Goal: Find specific page/section: Find specific page/section

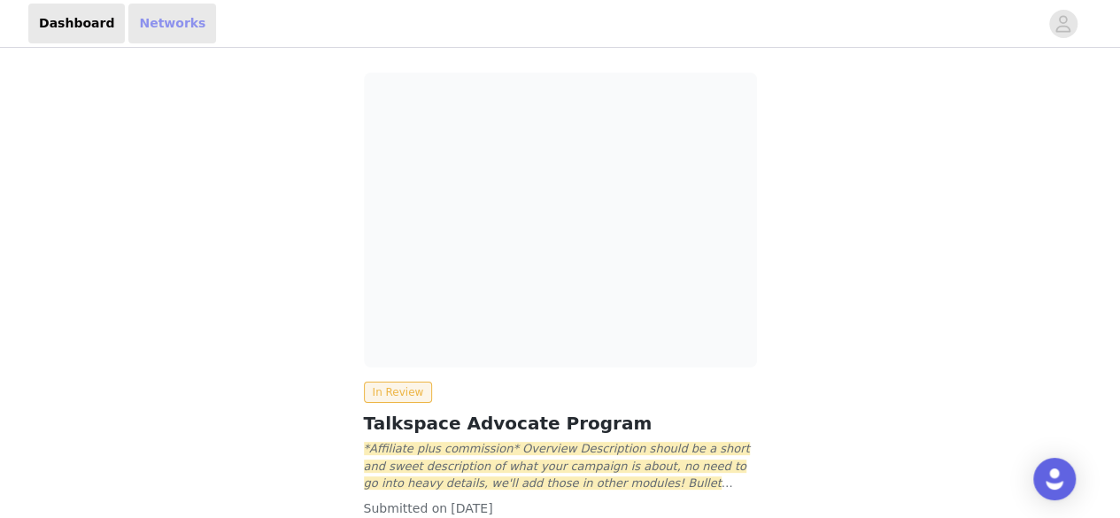
click at [166, 33] on link "Networks" at bounding box center [172, 24] width 88 height 40
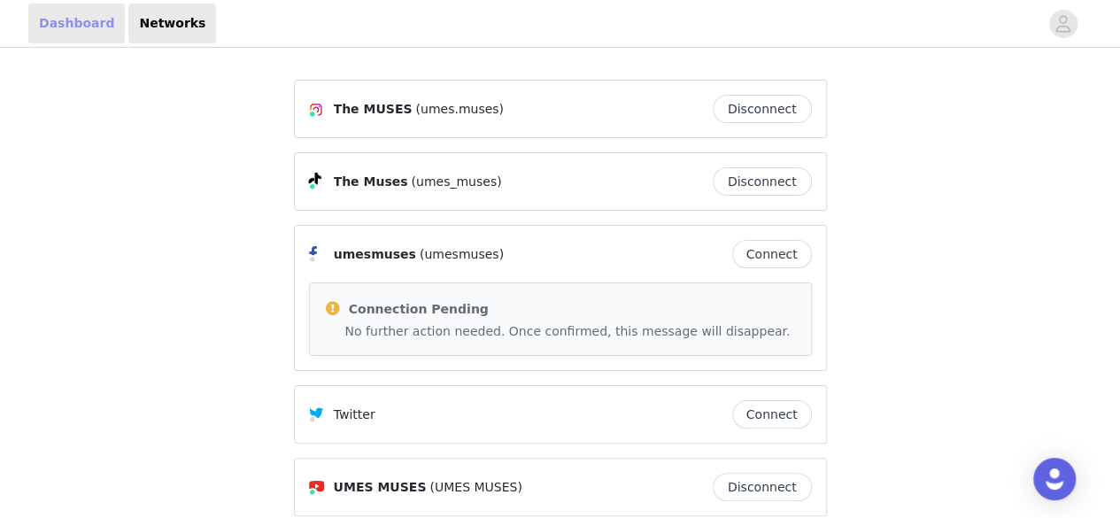
click at [71, 35] on link "Dashboard" at bounding box center [76, 24] width 97 height 40
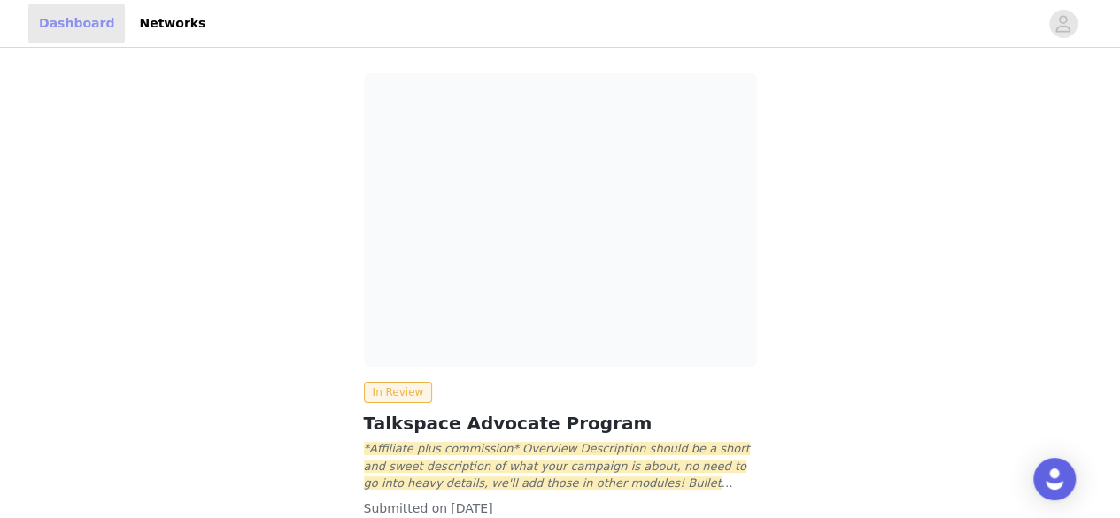
scroll to position [131, 0]
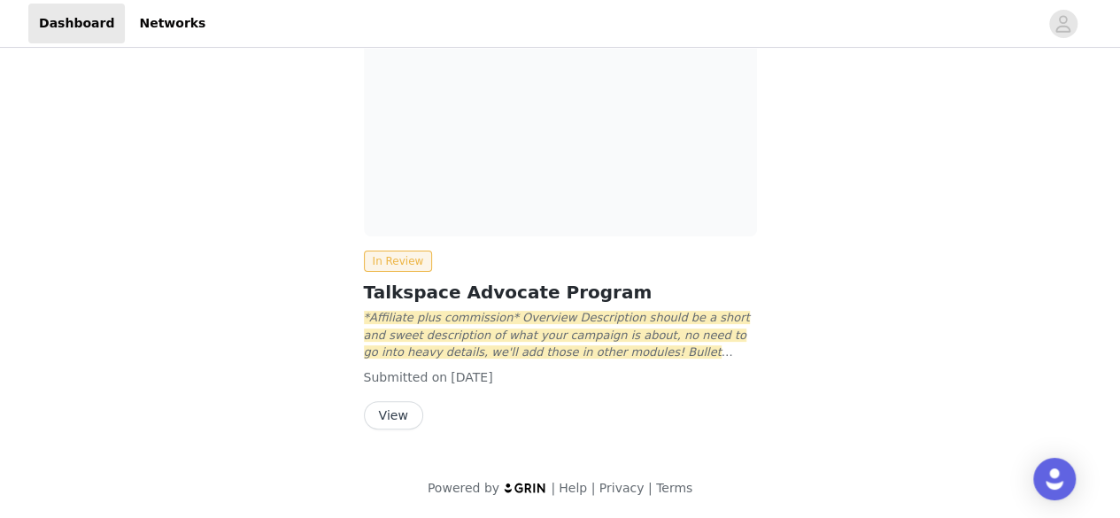
click at [393, 422] on button "View" at bounding box center [393, 415] width 59 height 28
